Goal: Information Seeking & Learning: Find specific fact

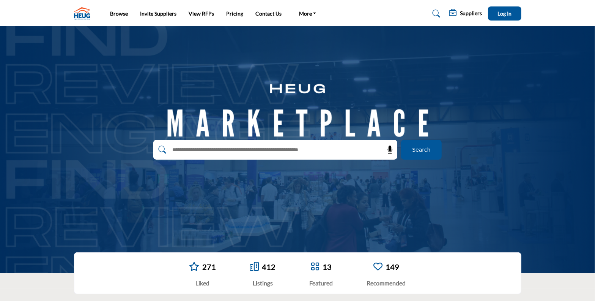
click at [206, 145] on input "text" at bounding box center [259, 149] width 181 height 11
type input "******"
click at [401, 140] on button "Search" at bounding box center [421, 150] width 41 height 20
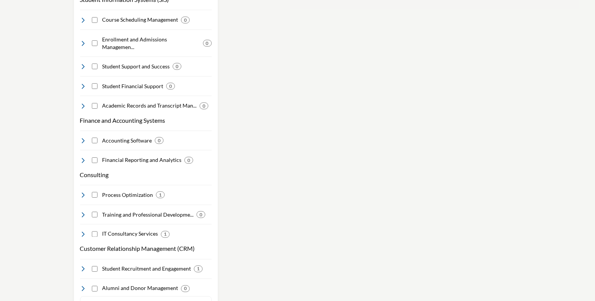
scroll to position [683, 0]
